Goal: Browse casually

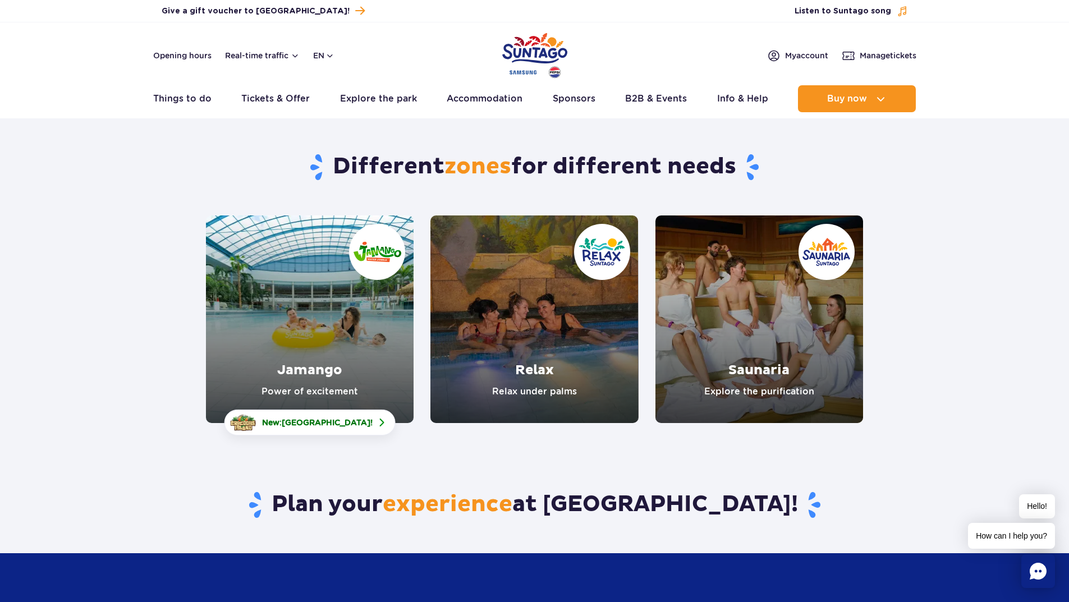
click at [337, 287] on link "Jamango" at bounding box center [310, 319] width 208 height 208
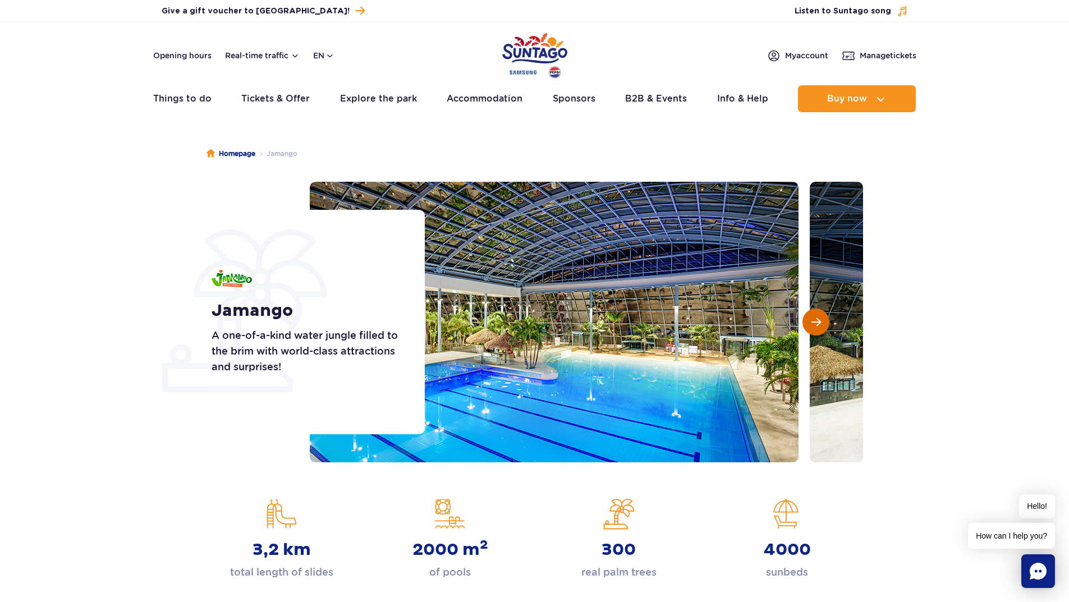
click at [814, 319] on span "Next slide" at bounding box center [816, 322] width 10 height 10
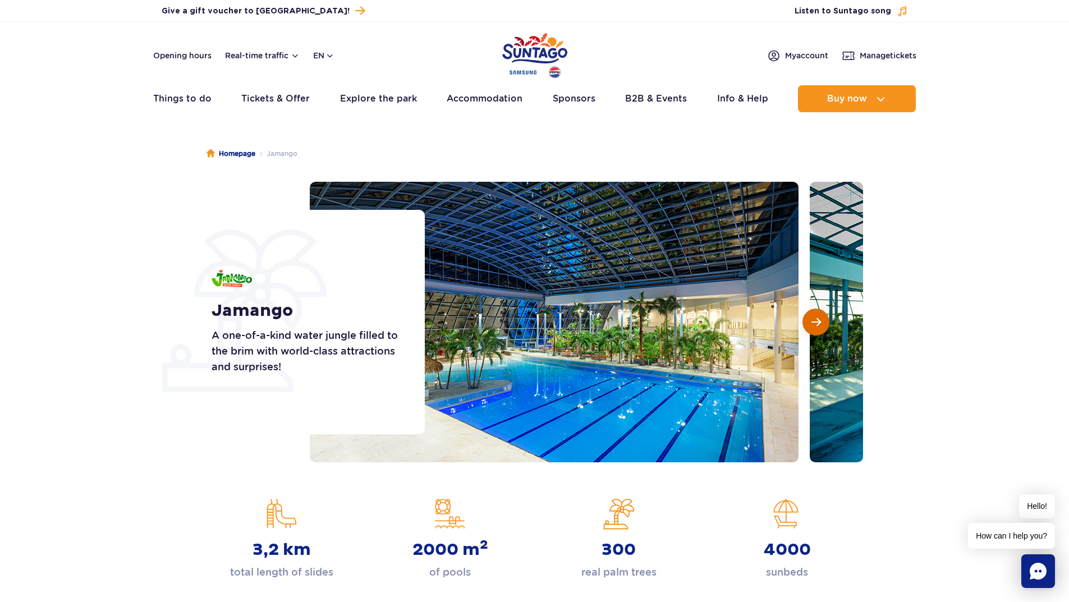
click at [814, 319] on span "Next slide" at bounding box center [816, 322] width 10 height 10
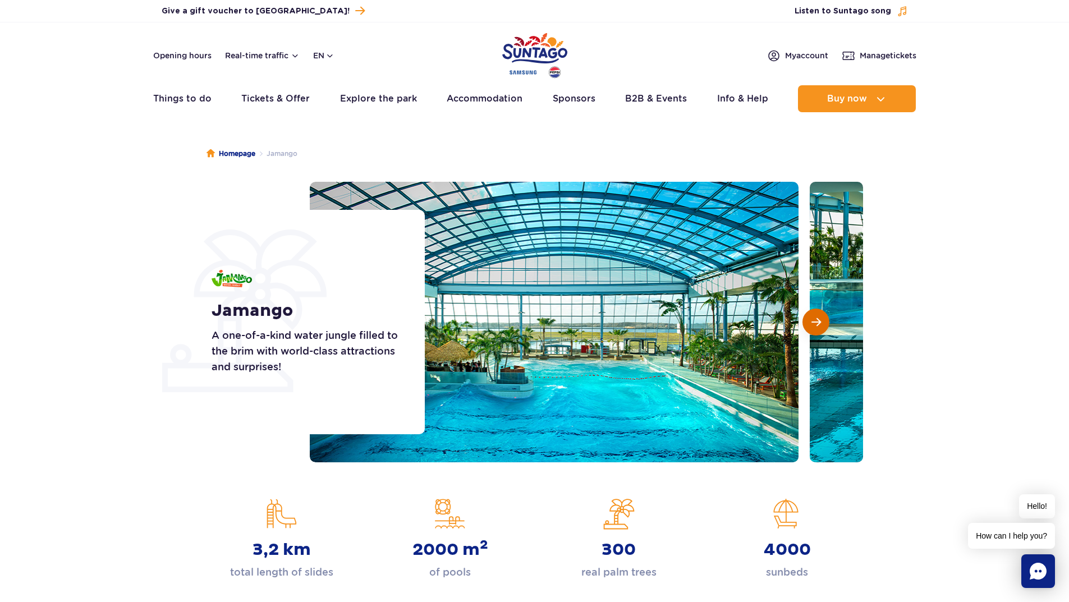
click at [814, 319] on span "Next slide" at bounding box center [816, 322] width 10 height 10
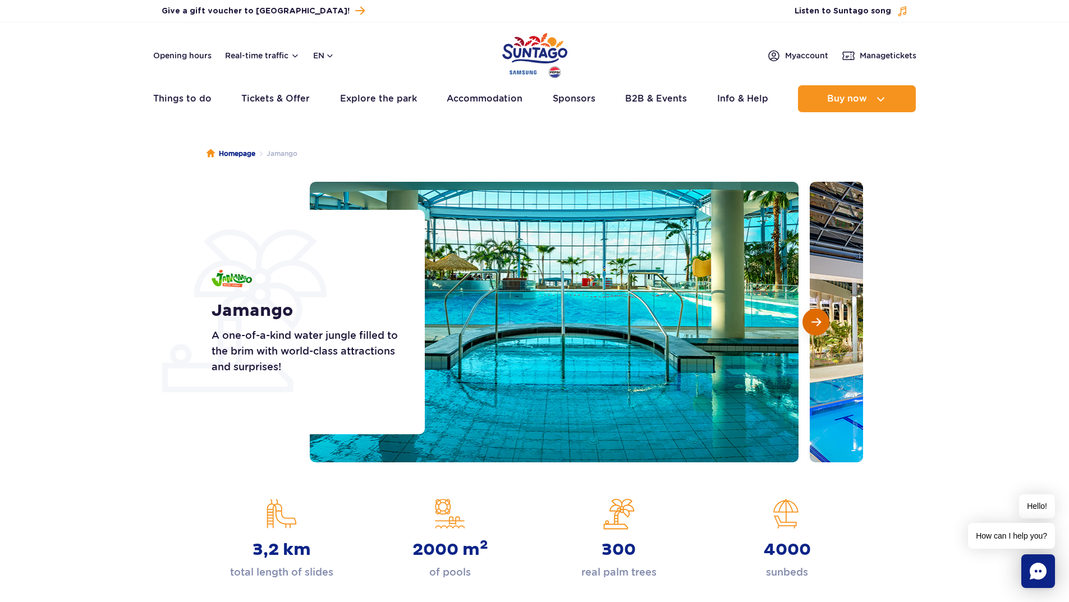
click at [814, 319] on span "Next slide" at bounding box center [816, 322] width 10 height 10
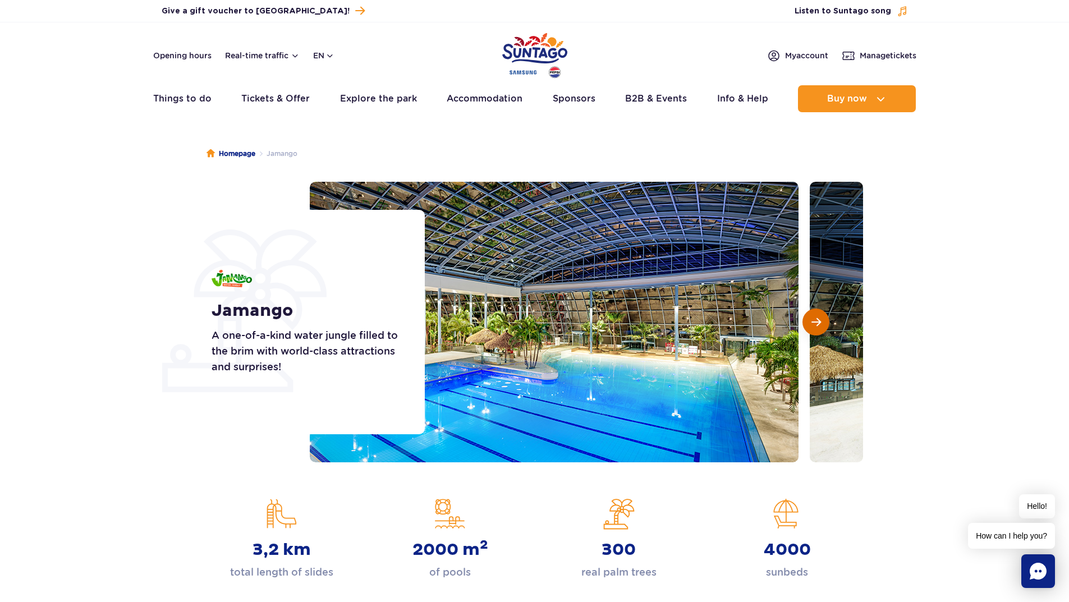
click at [814, 319] on span "Next slide" at bounding box center [816, 322] width 10 height 10
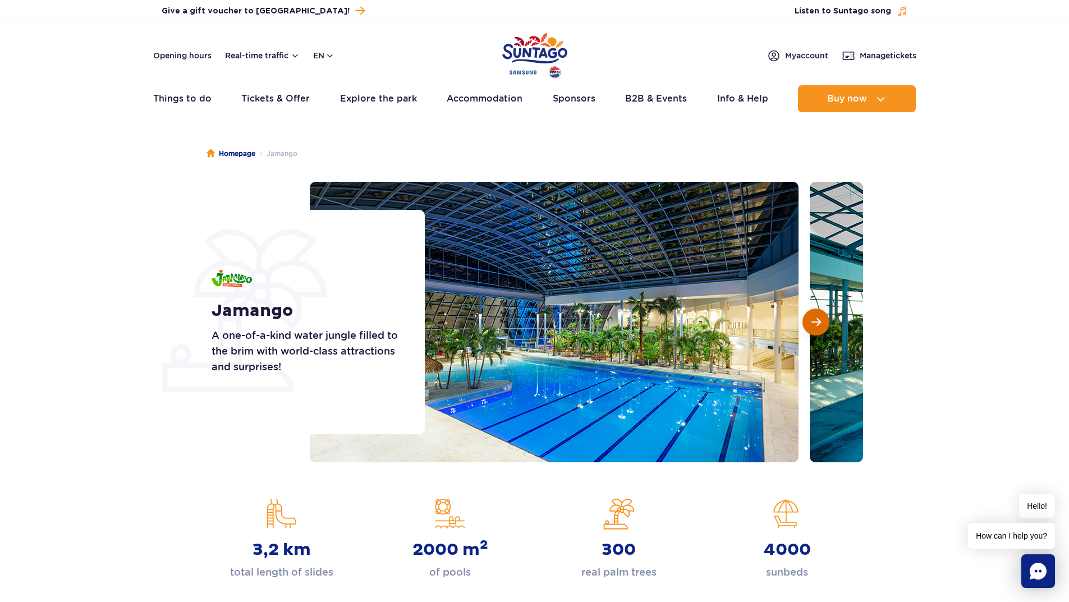
click at [814, 319] on span "Next slide" at bounding box center [816, 322] width 10 height 10
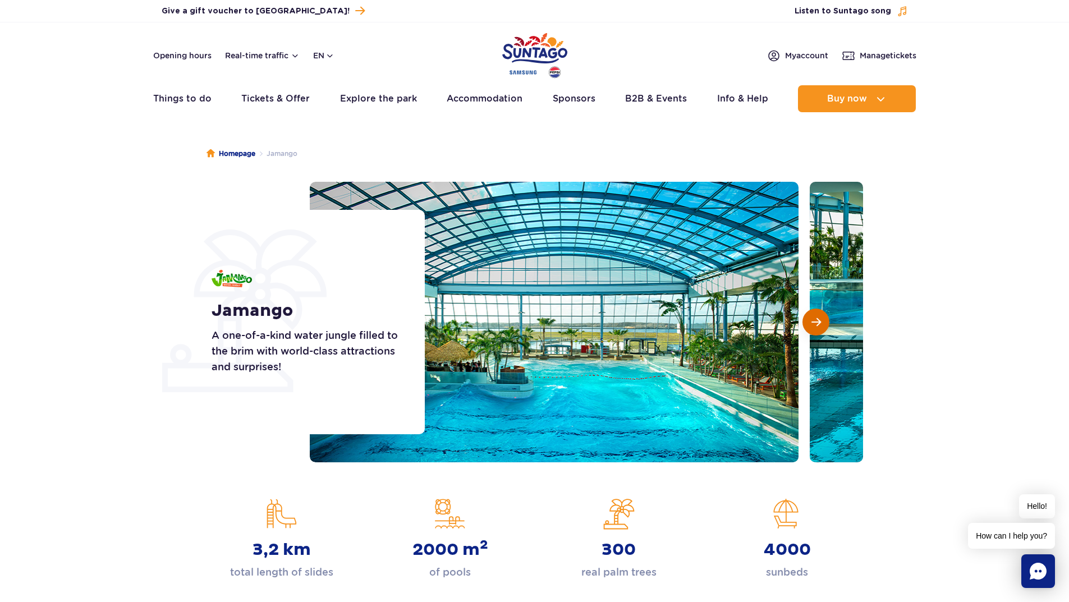
click at [814, 319] on span "Next slide" at bounding box center [816, 322] width 10 height 10
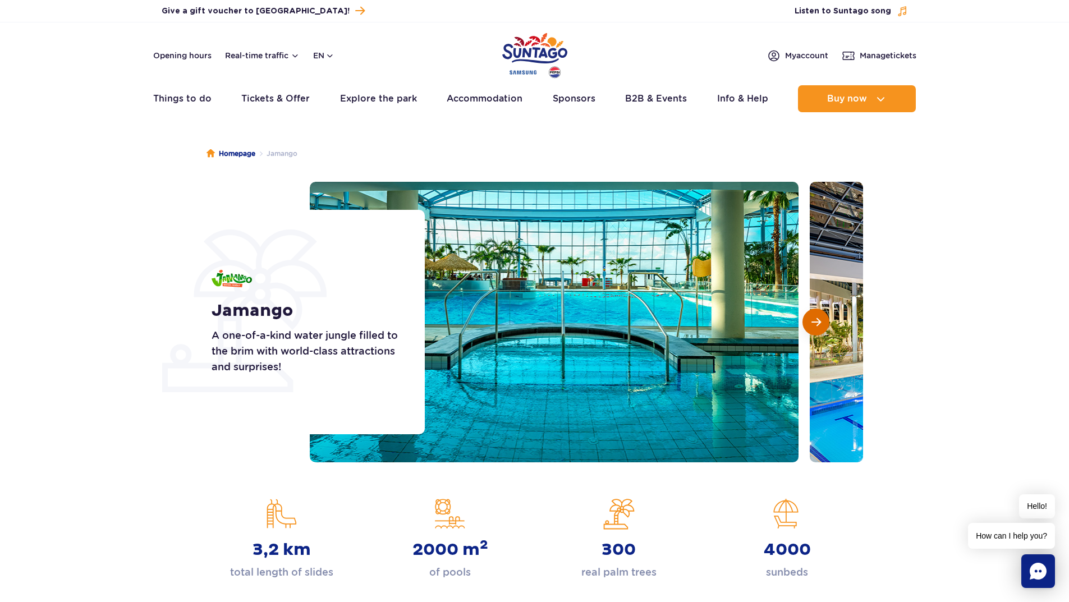
click at [814, 319] on span "Next slide" at bounding box center [816, 322] width 10 height 10
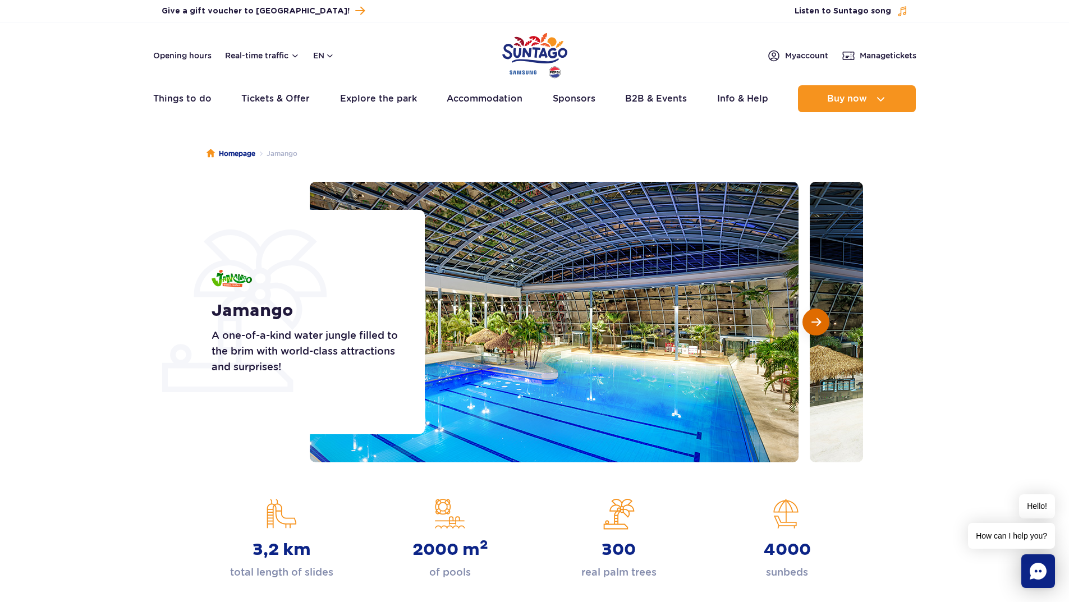
click at [814, 319] on span "Next slide" at bounding box center [816, 322] width 10 height 10
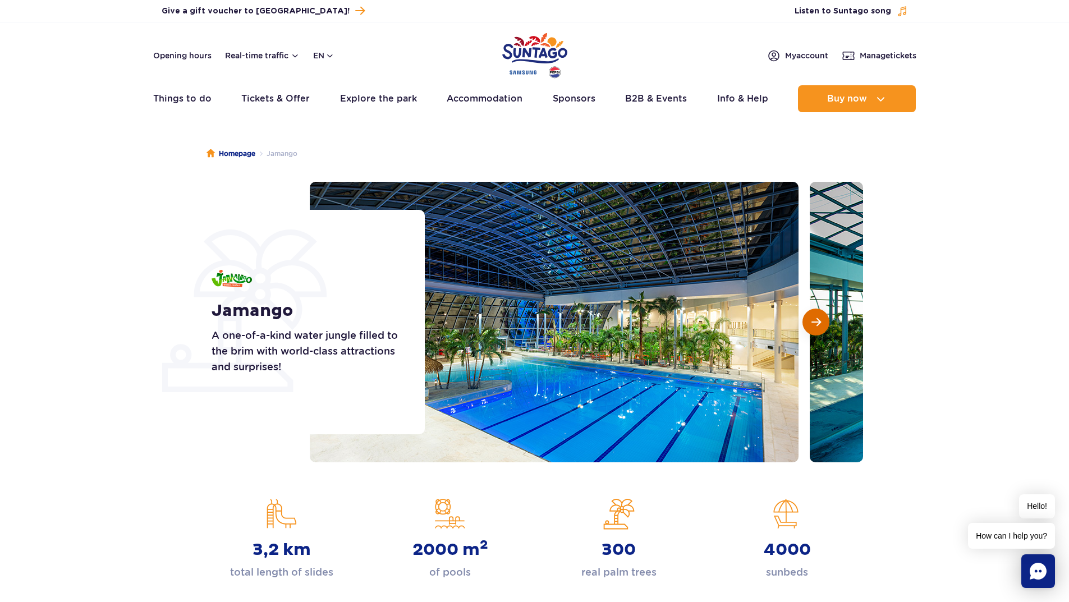
click at [814, 319] on span "Next slide" at bounding box center [816, 322] width 10 height 10
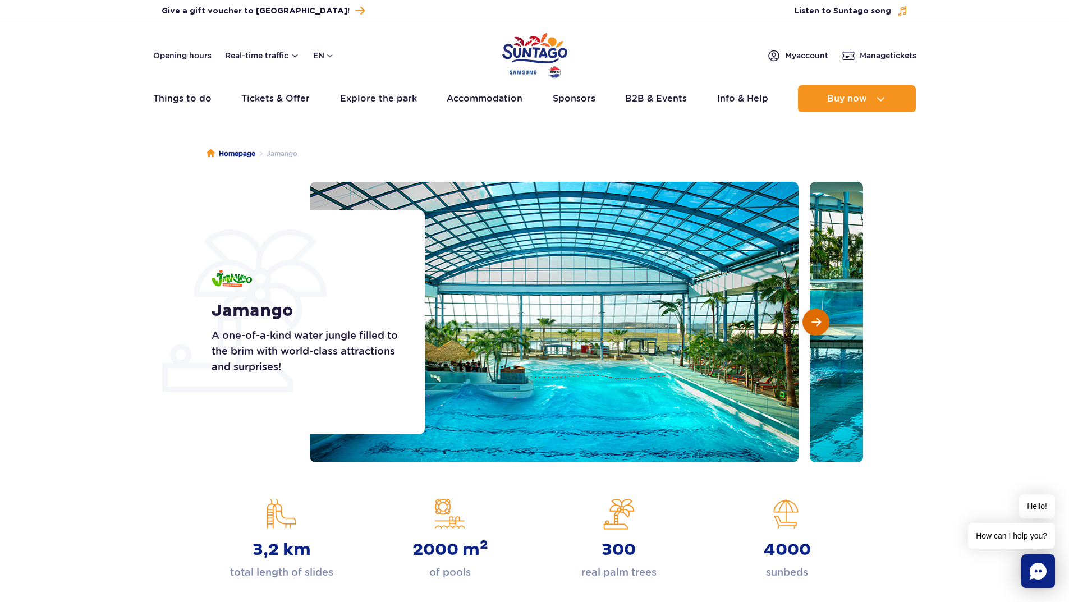
click at [814, 319] on span "Next slide" at bounding box center [816, 322] width 10 height 10
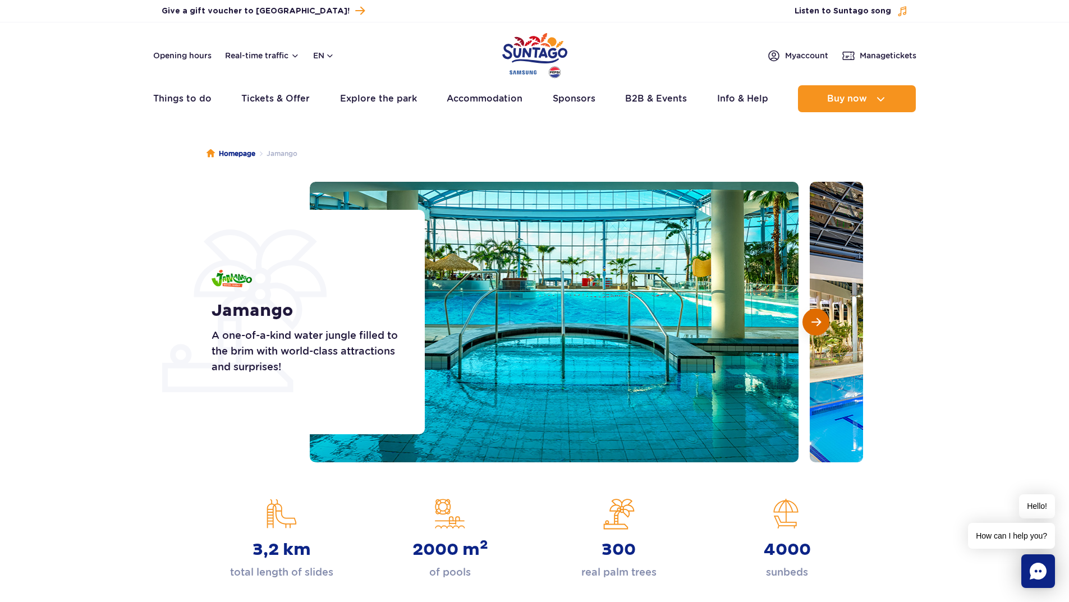
click at [814, 319] on span "Next slide" at bounding box center [816, 322] width 10 height 10
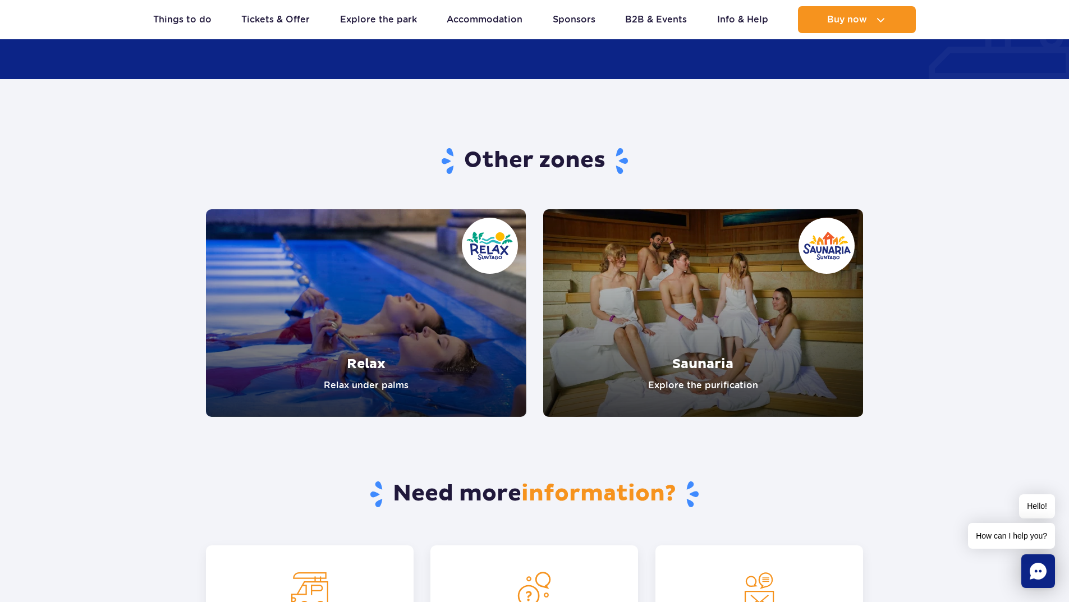
scroll to position [1739, 0]
